Goal: Information Seeking & Learning: Find specific fact

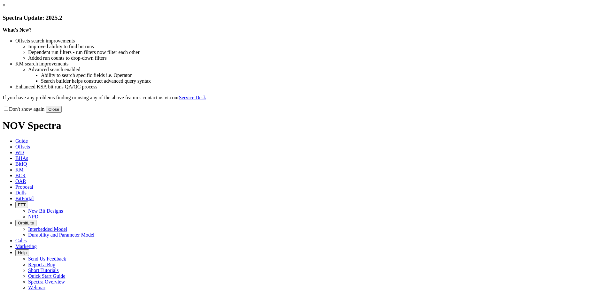
click at [62, 113] on button "Close" at bounding box center [54, 109] width 16 height 7
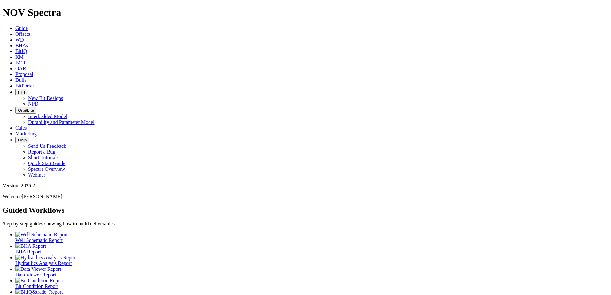
click at [15, 77] on icon at bounding box center [15, 79] width 0 height 5
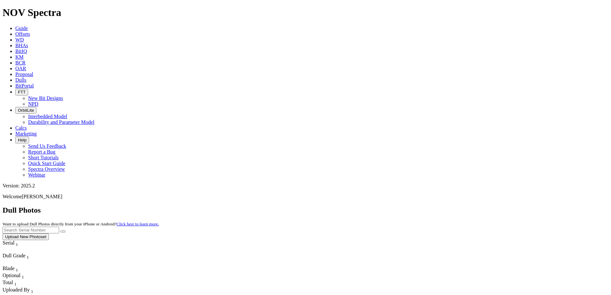
click at [59, 227] on input "text" at bounding box center [31, 230] width 57 height 7
paste input "A320995"
click at [66, 231] on button "submit" at bounding box center [62, 232] width 5 height 2
click at [59, 227] on input "A320995" at bounding box center [31, 230] width 57 height 7
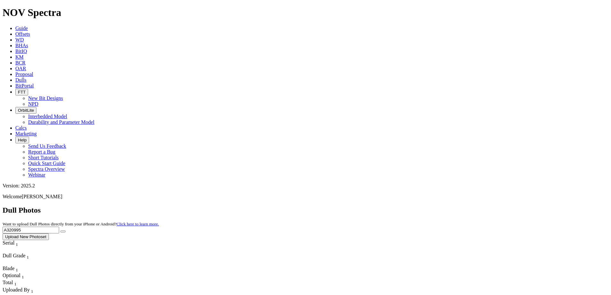
click at [59, 227] on input "A320995" at bounding box center [31, 230] width 57 height 7
paste input "19323"
click at [63, 232] on icon "submit" at bounding box center [63, 232] width 0 height 0
click at [59, 227] on input "A319323" at bounding box center [31, 230] width 57 height 7
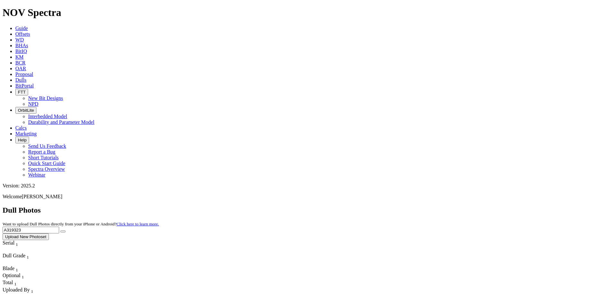
click at [59, 227] on input "A319323" at bounding box center [31, 230] width 57 height 7
paste input "20995"
type input "A320995"
click at [66, 231] on button "submit" at bounding box center [62, 232] width 5 height 2
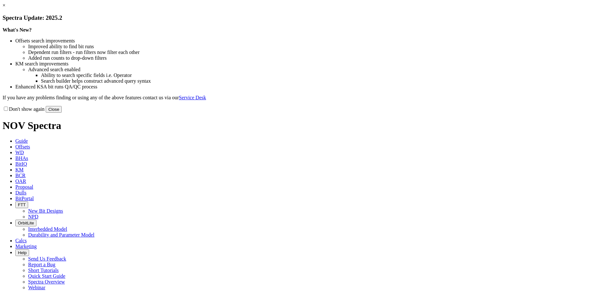
click at [62, 113] on button "Close" at bounding box center [54, 109] width 16 height 7
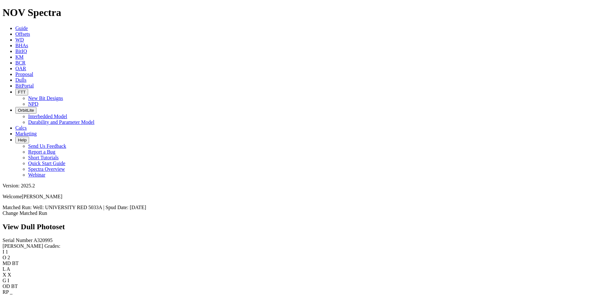
scroll to position [414, 0]
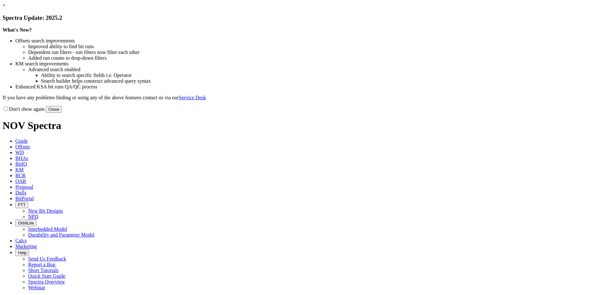
click at [62, 113] on button "Close" at bounding box center [54, 109] width 16 height 7
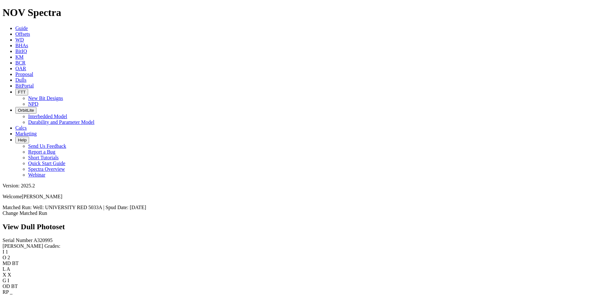
scroll to position [192, 0]
drag, startPoint x: 267, startPoint y: 10, endPoint x: 275, endPoint y: 18, distance: 11.8
click at [27, 77] on span "Dulls" at bounding box center [20, 79] width 11 height 5
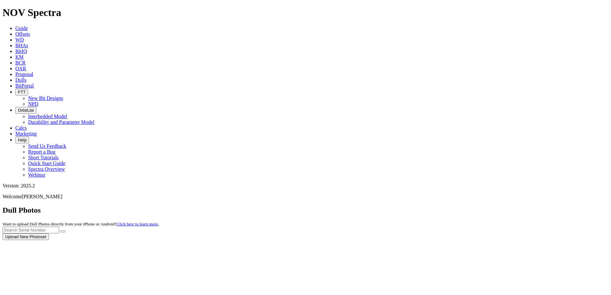
click at [474, 240] on div at bounding box center [306, 240] width 606 height 0
click at [59, 227] on input "text" at bounding box center [31, 230] width 57 height 7
paste input "A321246"
click at [63, 232] on icon "submit" at bounding box center [63, 232] width 0 height 0
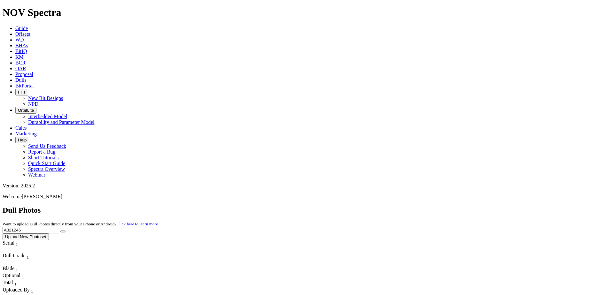
click at [59, 227] on input "A321246" at bounding box center [31, 230] width 57 height 7
paste input "121250"
click at [63, 232] on icon "submit" at bounding box center [63, 232] width 0 height 0
click at [59, 227] on input "A3121250" at bounding box center [31, 230] width 57 height 7
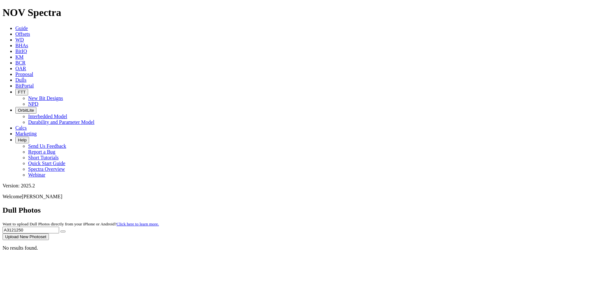
click at [59, 227] on input "A3121250" at bounding box center [31, 230] width 57 height 7
paste input "20991"
type input "A320991"
click at [63, 232] on icon "submit" at bounding box center [63, 232] width 0 height 0
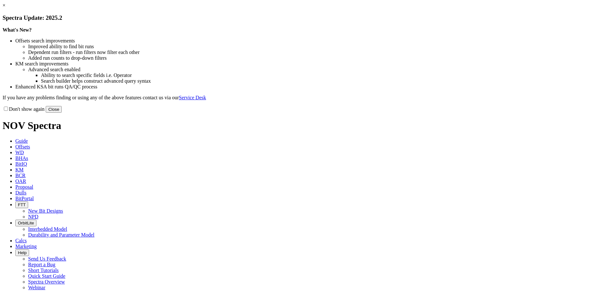
click at [62, 113] on button "Close" at bounding box center [54, 109] width 16 height 7
